Goal: Information Seeking & Learning: Learn about a topic

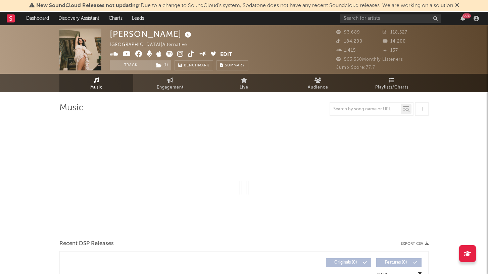
select select "6m"
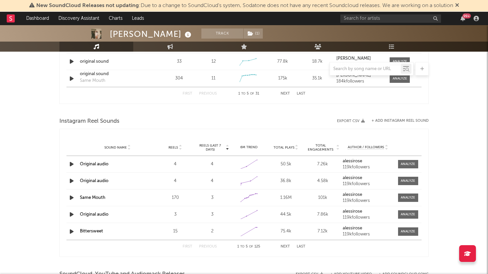
scroll to position [557, 0]
click at [182, 146] on div "Reels" at bounding box center [175, 147] width 34 height 5
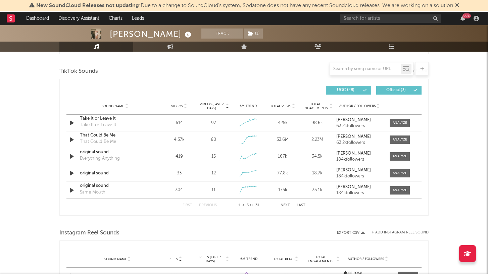
scroll to position [444, 0]
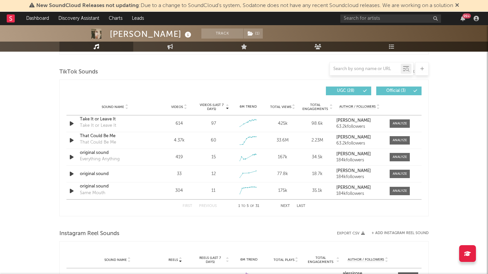
click at [182, 105] on span "Videos" at bounding box center [177, 107] width 12 height 4
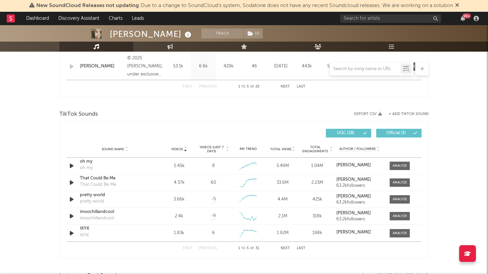
scroll to position [401, 0]
